Goal: Check status: Check status

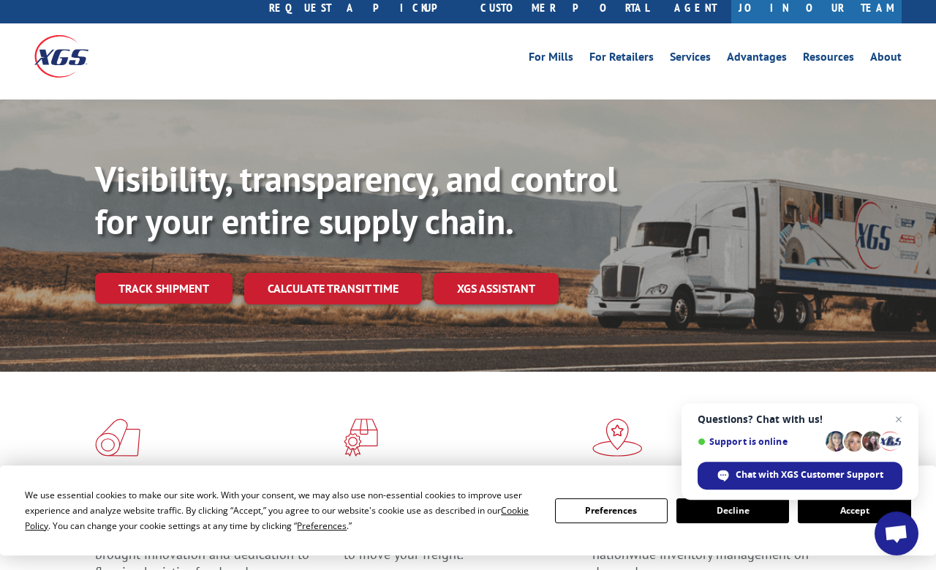
scroll to position [40, 0]
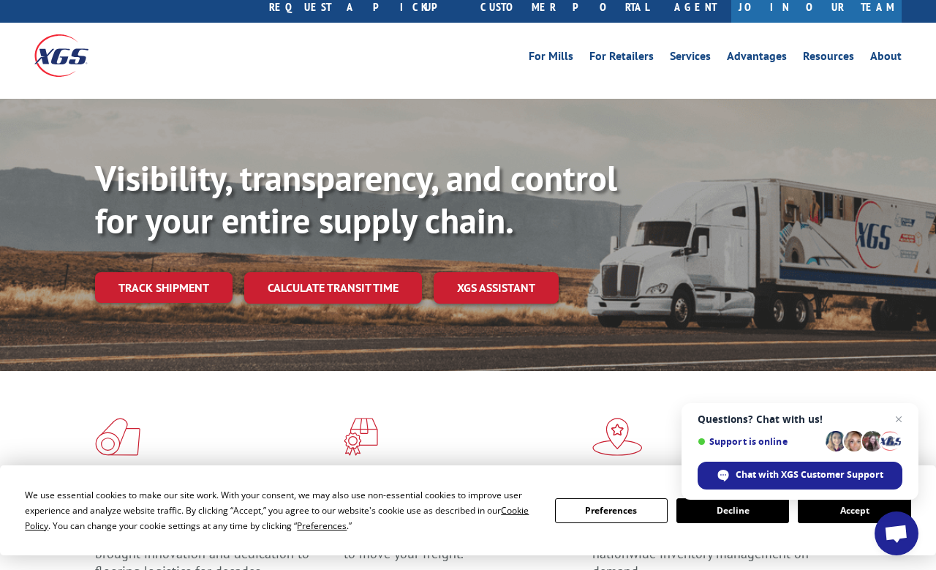
click at [192, 272] on link "Track shipment" at bounding box center [164, 287] width 138 height 31
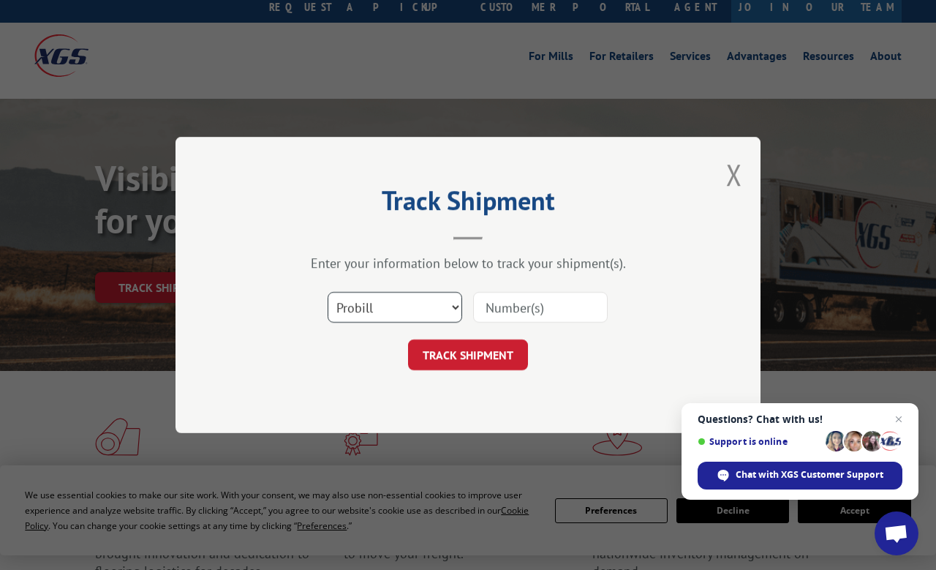
scroll to position [0, 0]
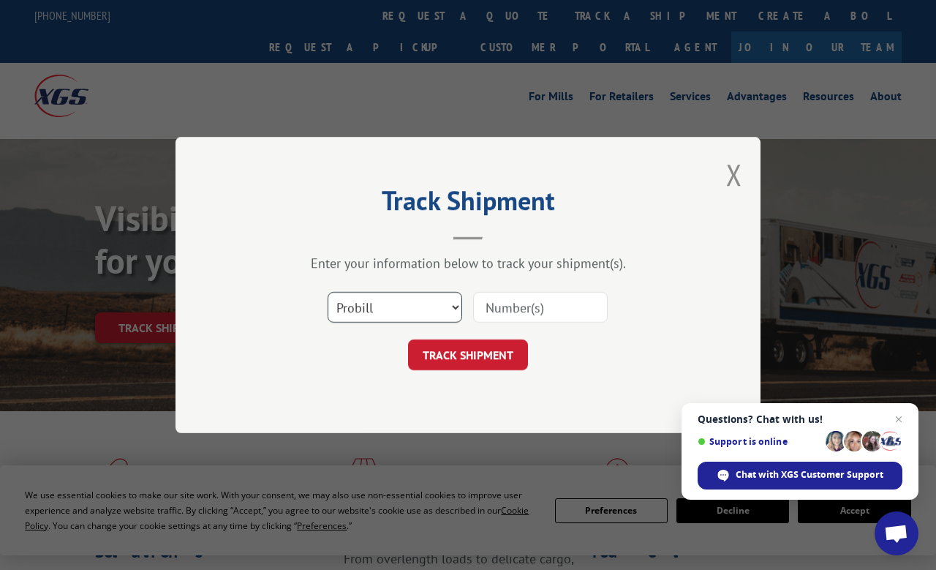
click at [445, 323] on select "Select category... Probill BOL PO" at bounding box center [395, 307] width 135 height 31
click at [536, 323] on input at bounding box center [540, 307] width 135 height 31
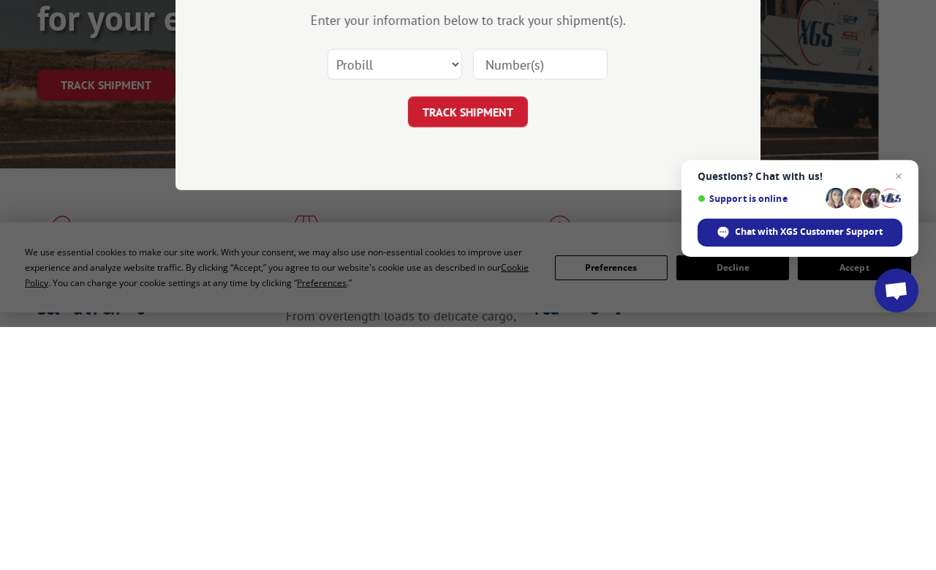
click at [490, 339] on button "TRACK SHIPMENT" at bounding box center [468, 354] width 120 height 31
paste input "17402898"
type input "17402898"
click at [481, 339] on button "TRACK SHIPMENT" at bounding box center [468, 354] width 120 height 31
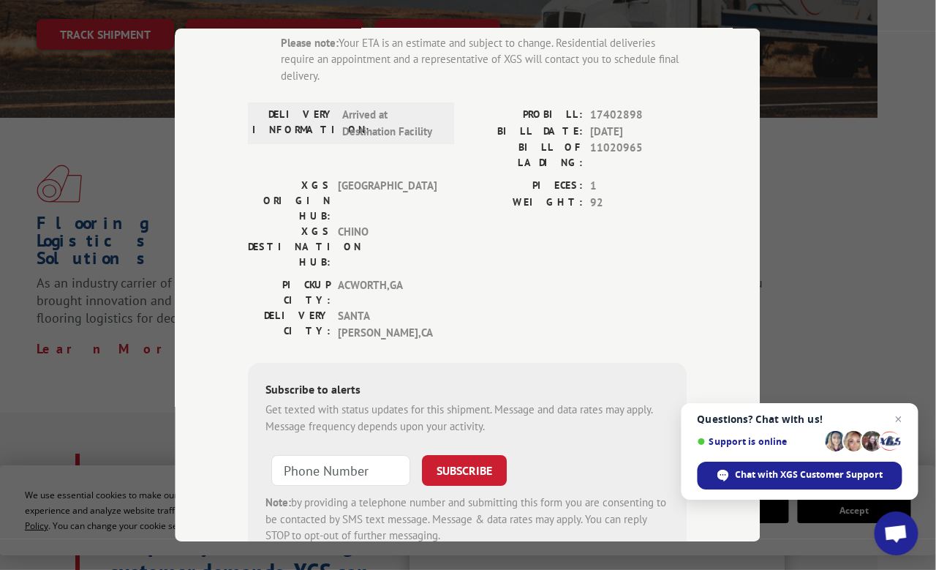
scroll to position [294, 59]
click at [366, 455] on input at bounding box center [341, 470] width 139 height 31
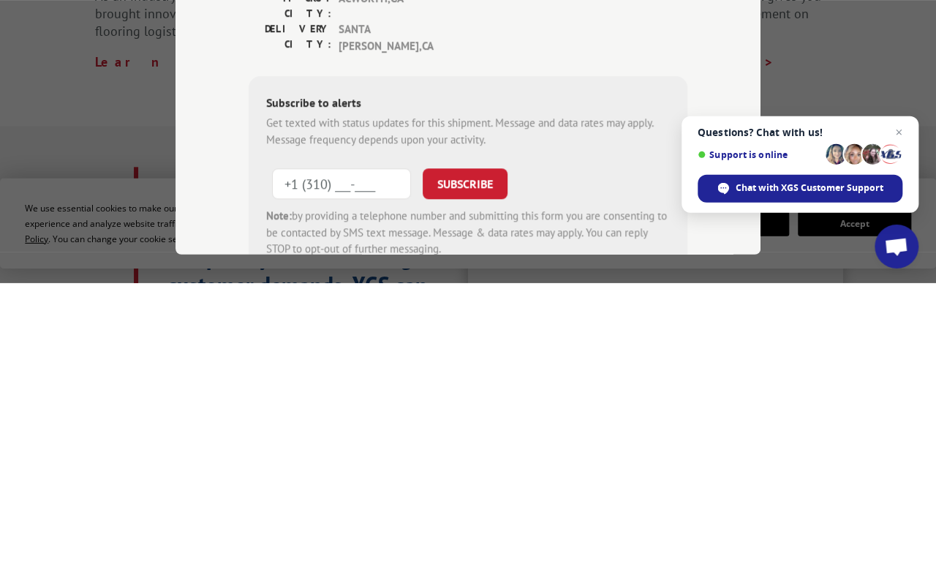
type input "[PHONE_NUMBER]"
click at [474, 455] on button "SUBSCRIBE" at bounding box center [465, 470] width 85 height 31
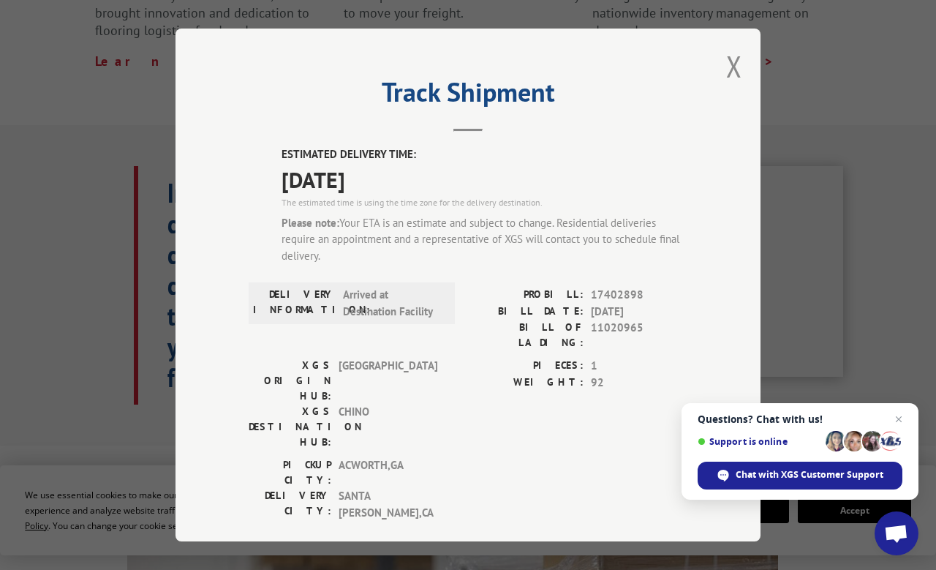
scroll to position [0, 0]
click at [878, 328] on div "Track Shipment ESTIMATED DELIVERY TIME: [DATE] The estimated time is using the …" at bounding box center [468, 285] width 936 height 570
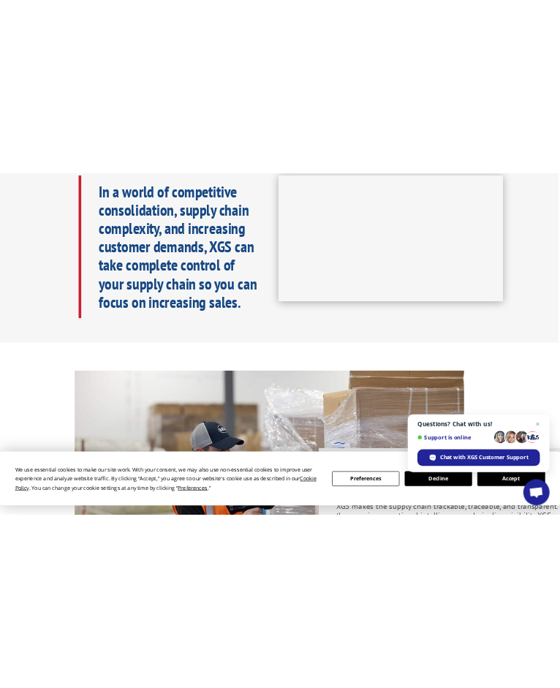
scroll to position [1180, 127]
